Goal: Task Accomplishment & Management: Manage account settings

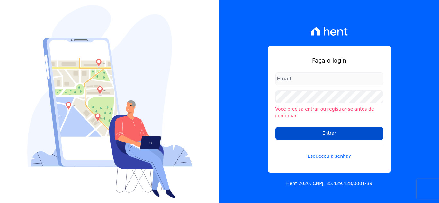
type input "cris@santuzzo.com.br"
click at [324, 132] on input "Entrar" at bounding box center [329, 133] width 108 height 13
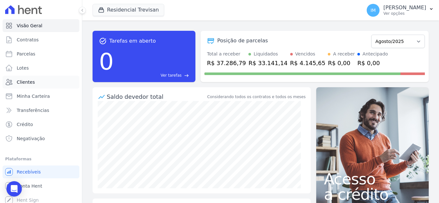
click at [22, 84] on span "Clientes" at bounding box center [26, 82] width 18 height 6
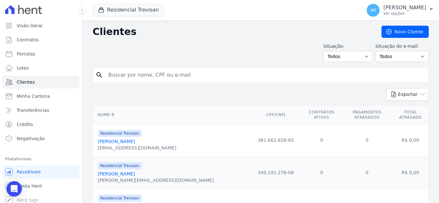
click at [157, 76] on input "search" at bounding box center [264, 75] width 321 height 13
type input "jovino"
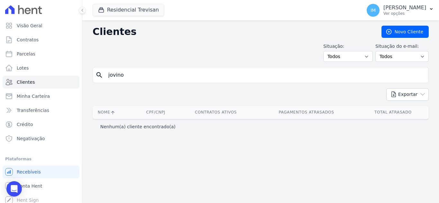
click at [130, 76] on input "jovino" at bounding box center [264, 75] width 321 height 13
type input "jo"
click at [128, 9] on button "Residencial Trevisan" at bounding box center [128, 10] width 72 height 12
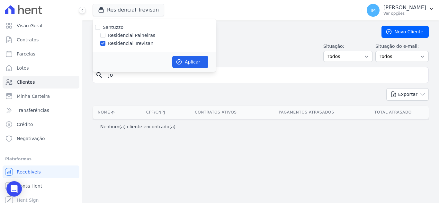
click at [137, 36] on label "Residencial Paineiras" at bounding box center [131, 35] width 47 height 7
click at [105, 36] on input "Residencial Paineiras" at bounding box center [102, 35] width 5 height 5
checkbox input "true"
click at [137, 45] on label "Residencial Trevisan" at bounding box center [130, 43] width 45 height 7
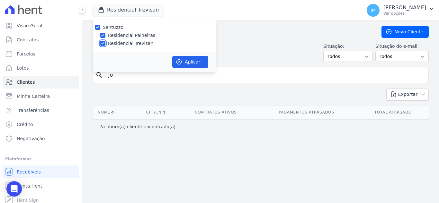
click at [105, 45] on input "Residencial Trevisan" at bounding box center [102, 43] width 5 height 5
checkbox input "false"
click at [195, 63] on button "Aplicar" at bounding box center [190, 62] width 36 height 12
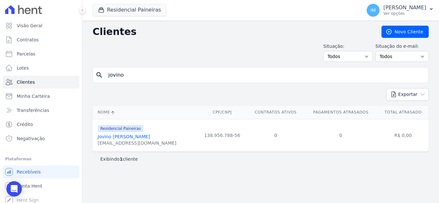
click at [144, 137] on link "Jovino [PERSON_NAME]" at bounding box center [124, 136] width 52 height 5
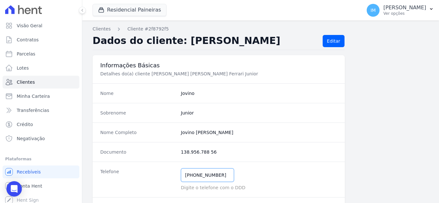
drag, startPoint x: 220, startPoint y: 176, endPoint x: 168, endPoint y: 178, distance: 52.1
click at [168, 178] on div "Telefone [PHONE_NUMBER] Mensagem de SMS ainda não enviada.. Mensagem de [PERSON…" at bounding box center [218, 180] width 252 height 36
paste input "11 98341-9088"
type input "11 98341-9088"
click at [335, 40] on link "Editar" at bounding box center [333, 41] width 22 height 12
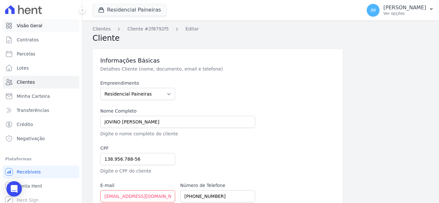
click at [33, 26] on span "Visão Geral" at bounding box center [30, 25] width 26 height 6
